Goal: Information Seeking & Learning: Learn about a topic

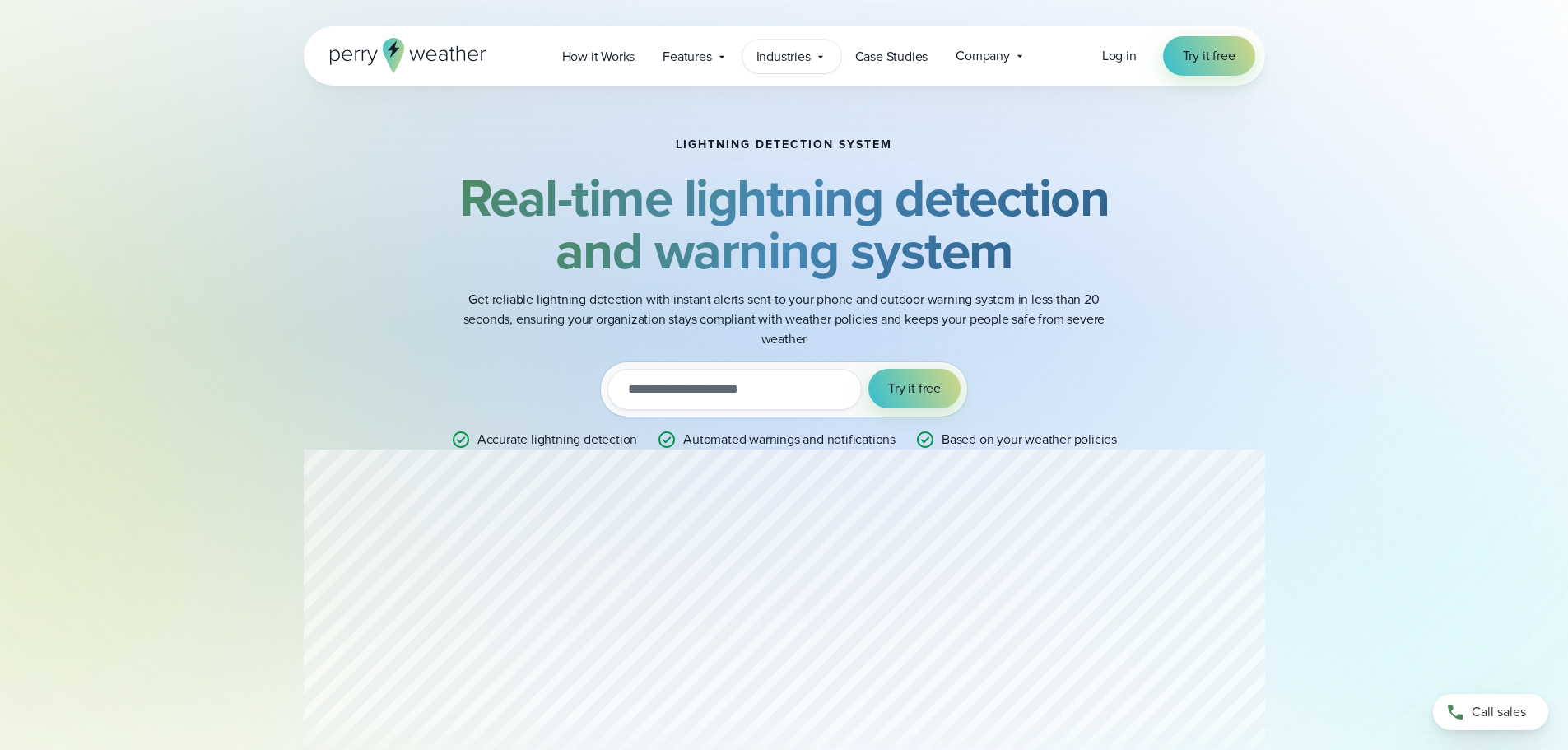
click at [805, 54] on span "Industries" at bounding box center [783, 57] width 54 height 20
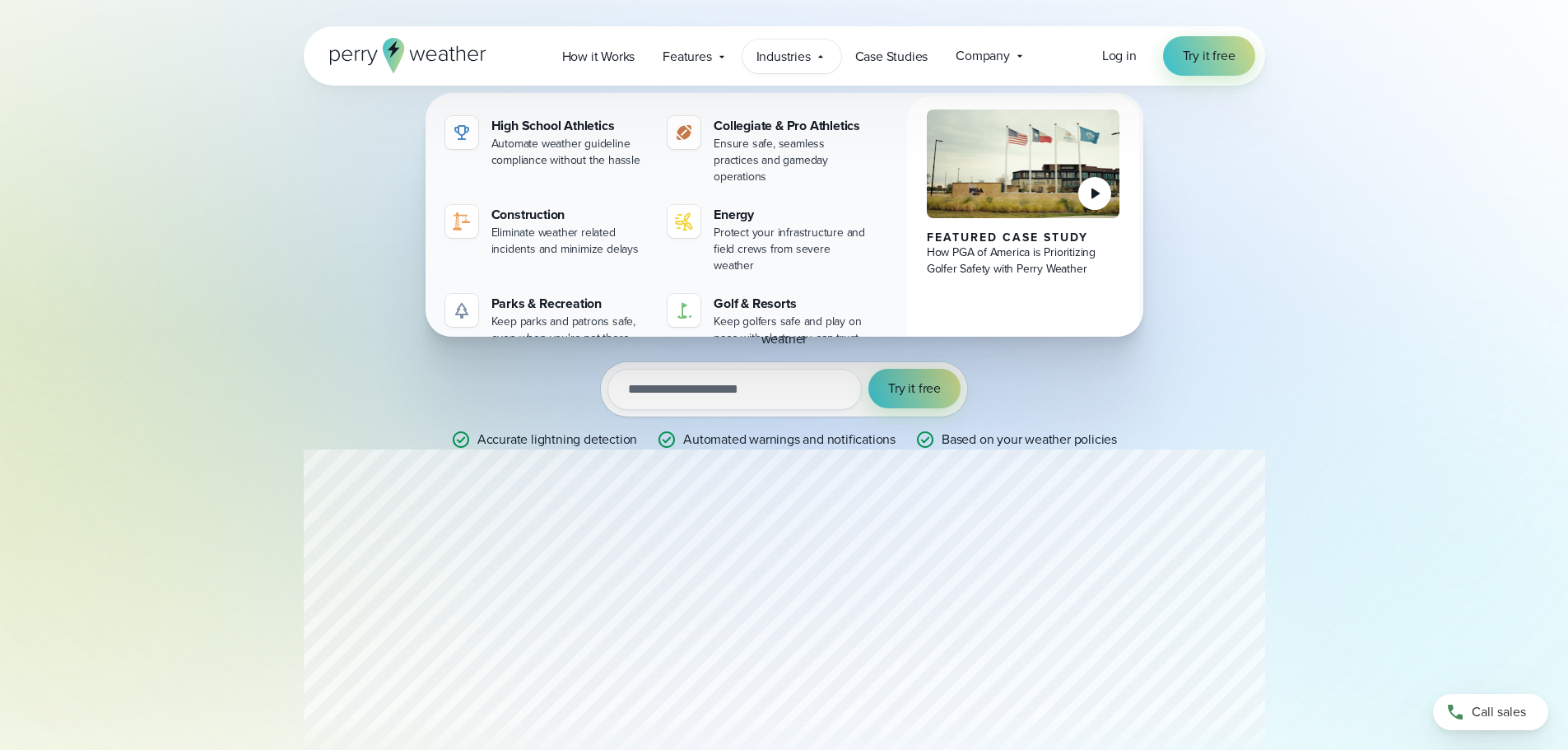
click at [805, 54] on span "Industries" at bounding box center [783, 57] width 54 height 20
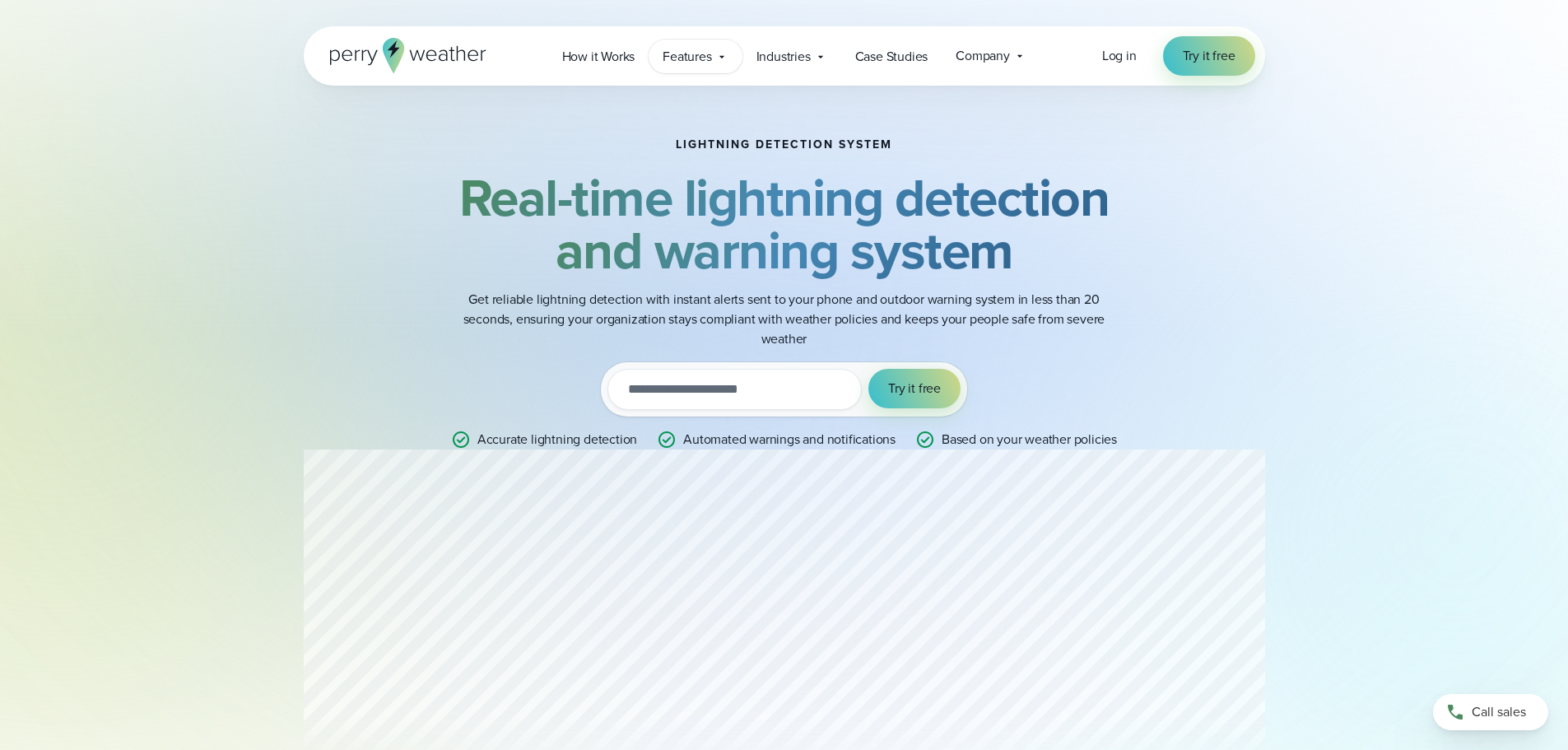
click at [702, 51] on span "Features" at bounding box center [687, 57] width 49 height 20
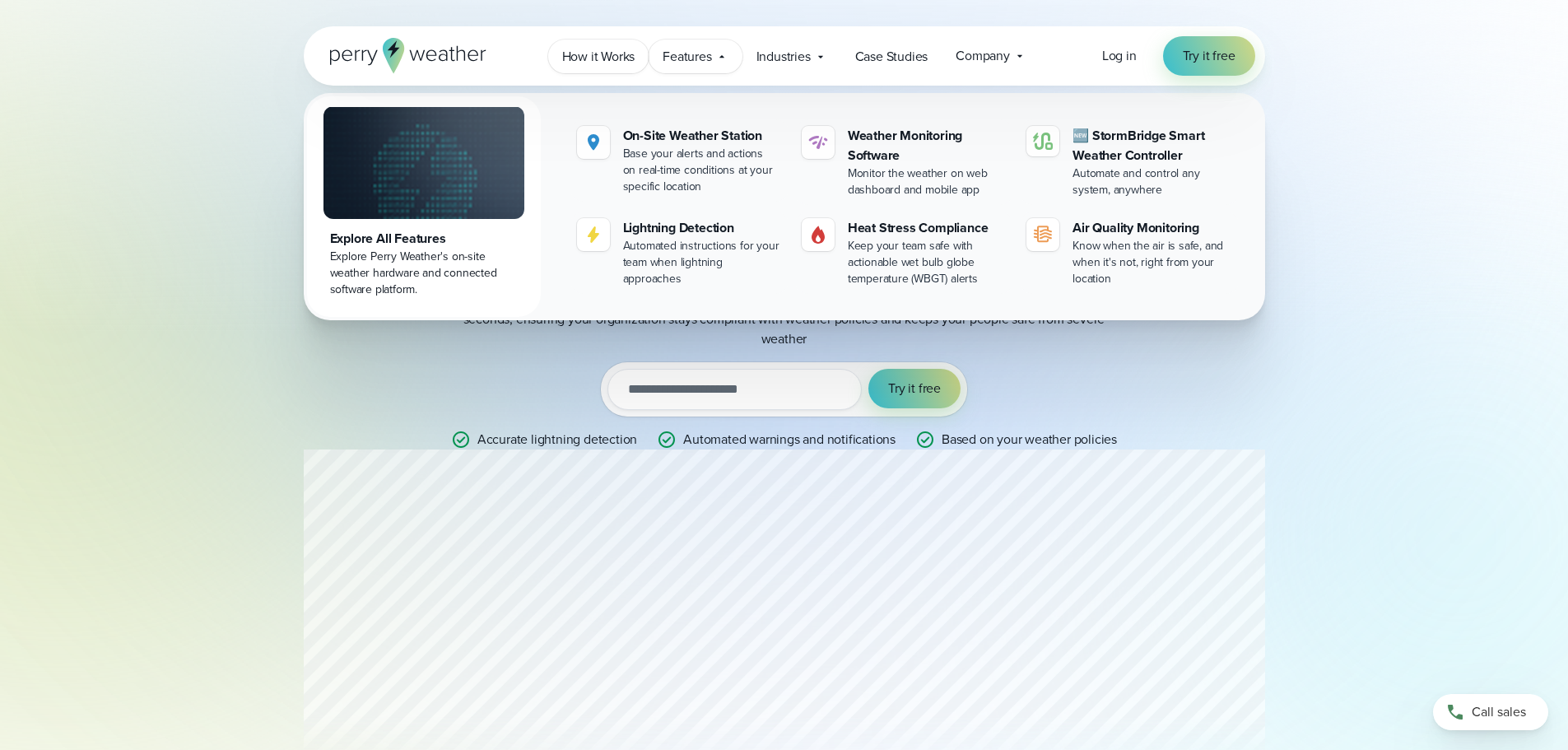
click at [614, 62] on span "How it Works" at bounding box center [599, 57] width 73 height 20
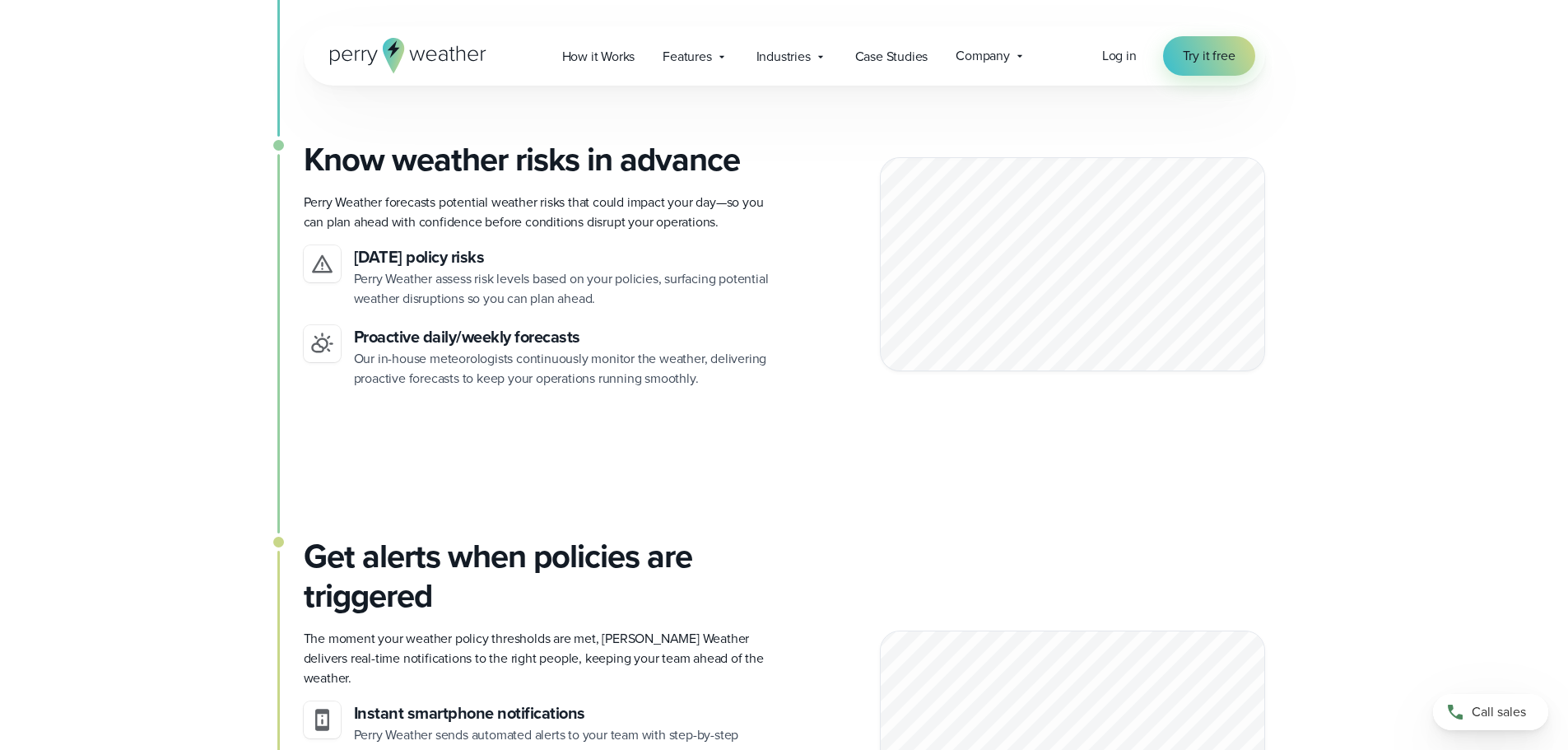
scroll to position [1564, 0]
